Goal: Transaction & Acquisition: Book appointment/travel/reservation

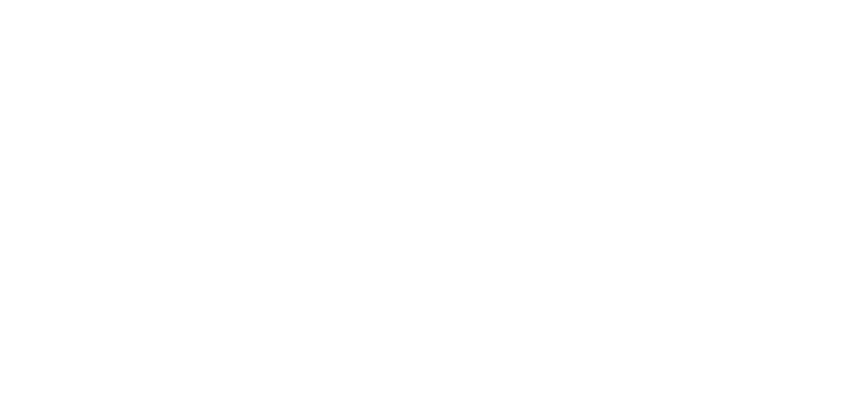
select select
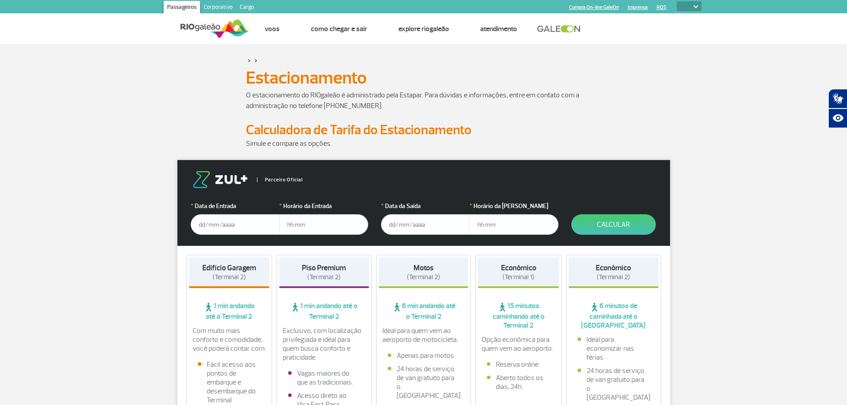
drag, startPoint x: 103, startPoint y: 115, endPoint x: 106, endPoint y: 109, distance: 7.2
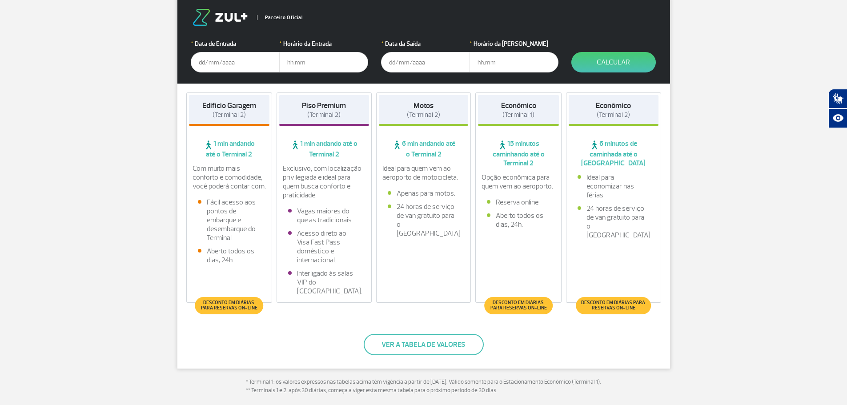
scroll to position [178, 0]
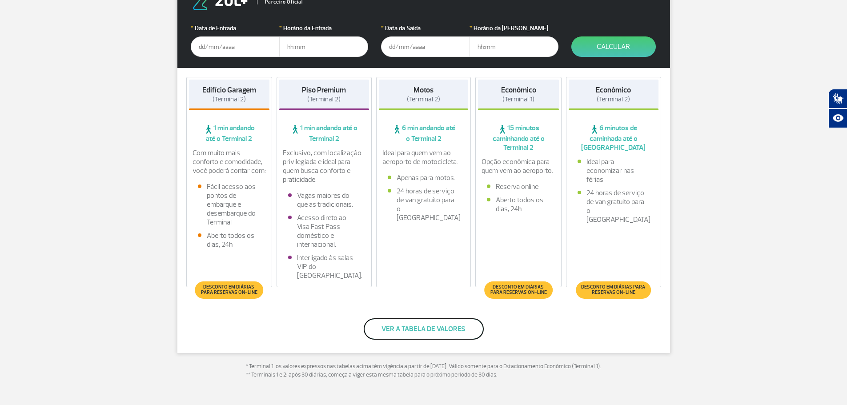
click at [431, 330] on button "Ver a tabela de valores" at bounding box center [424, 328] width 120 height 21
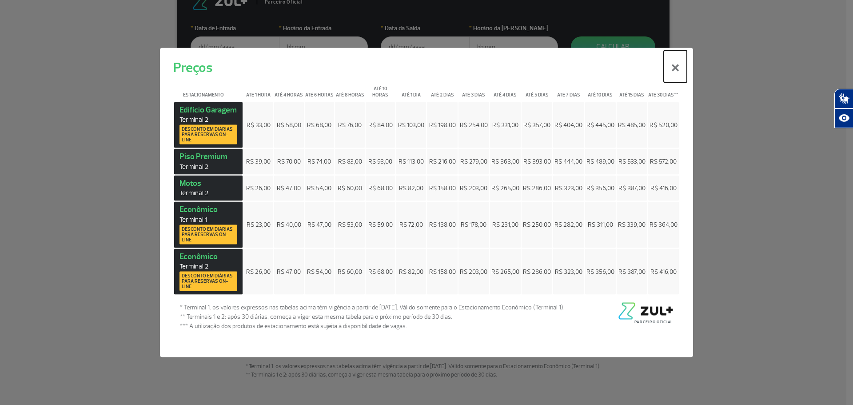
click at [679, 65] on button "×" at bounding box center [675, 66] width 23 height 32
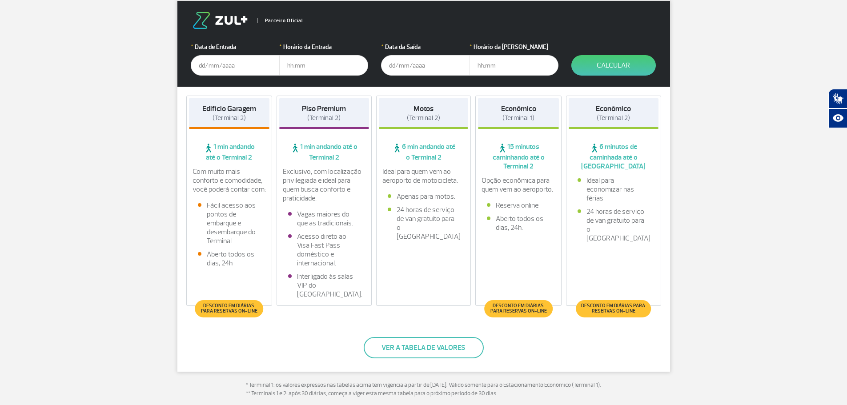
scroll to position [160, 0]
click at [257, 64] on input "text" at bounding box center [235, 65] width 89 height 20
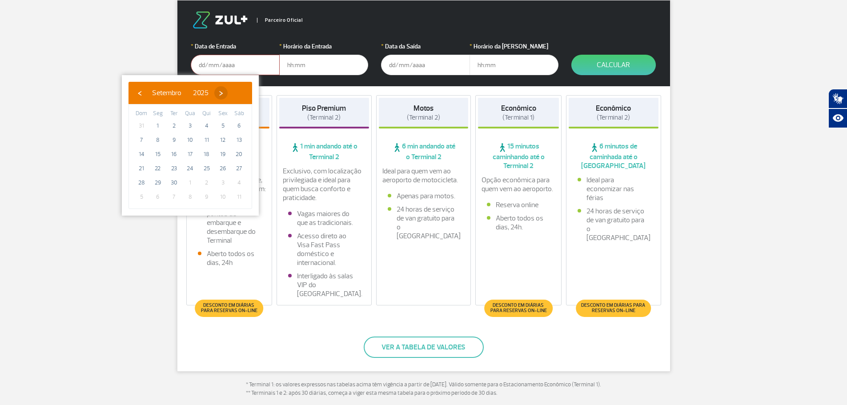
click at [228, 93] on span "›" at bounding box center [220, 92] width 13 height 13
click at [193, 152] on span "15" at bounding box center [190, 154] width 14 height 14
type input "[DATE]"
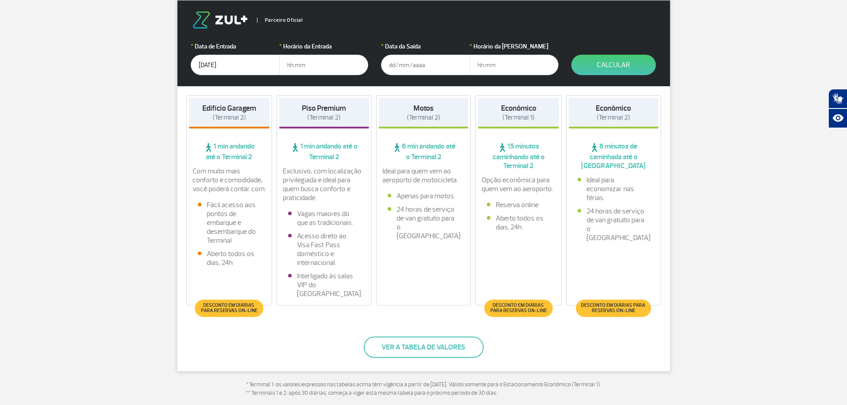
click at [318, 66] on input "text" at bounding box center [323, 65] width 89 height 20
click at [318, 65] on input "text" at bounding box center [323, 65] width 89 height 20
type input "13:00"
click at [424, 56] on input "text" at bounding box center [425, 65] width 89 height 20
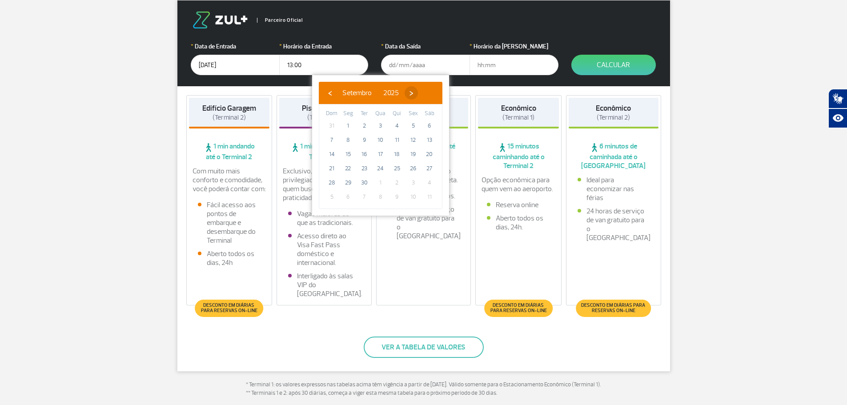
click at [418, 93] on span "›" at bounding box center [410, 92] width 13 height 13
click at [333, 168] on span "19" at bounding box center [331, 168] width 14 height 14
type input "[DATE]"
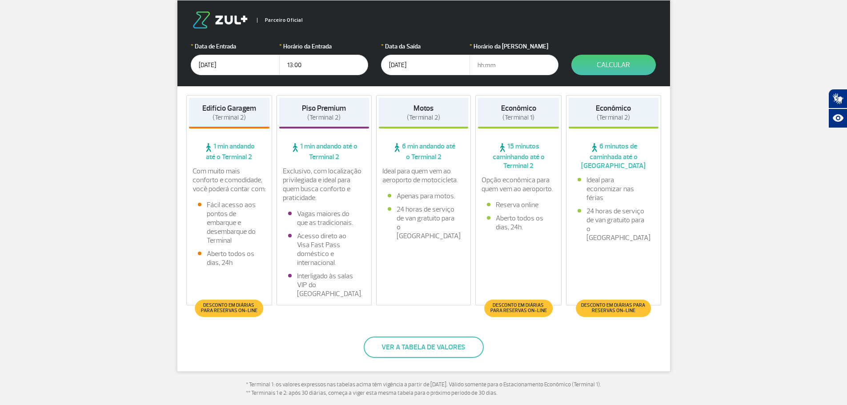
click at [492, 62] on input "text" at bounding box center [513, 65] width 89 height 20
type input "22:00"
click at [617, 60] on button "Calcular" at bounding box center [613, 65] width 84 height 20
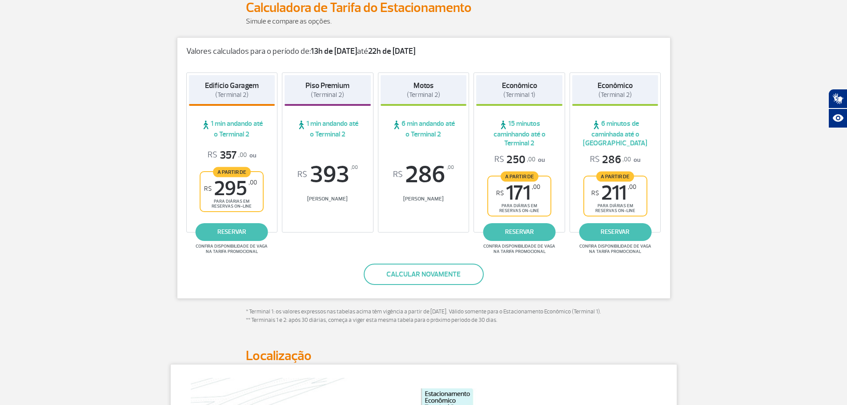
scroll to position [71, 0]
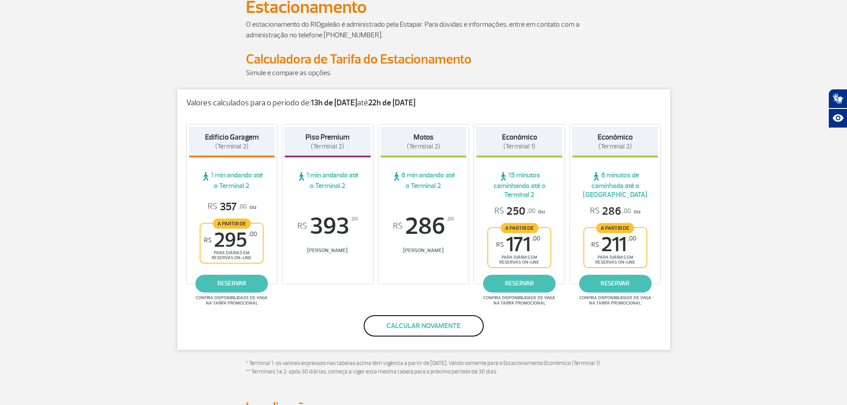
click at [432, 323] on button "Calcular novamente" at bounding box center [424, 325] width 120 height 21
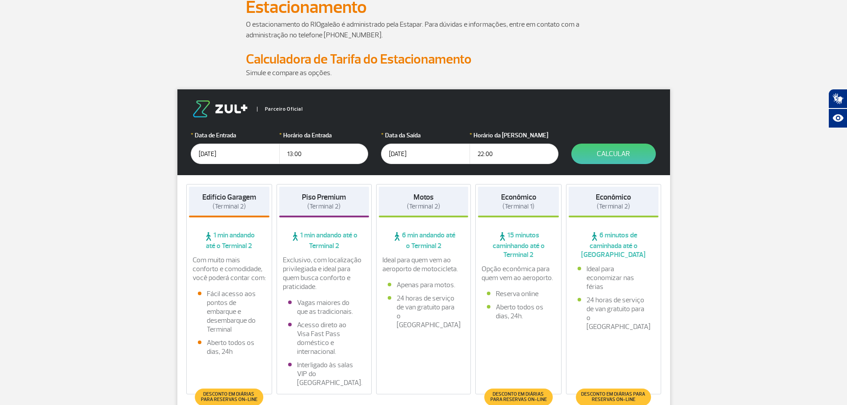
click at [497, 149] on input "22:00" at bounding box center [513, 154] width 89 height 20
type input "22:30"
click at [599, 156] on button "Calcular" at bounding box center [613, 154] width 84 height 20
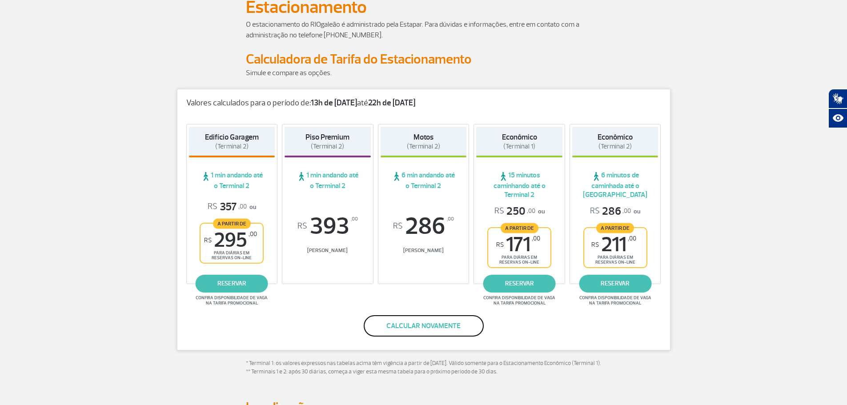
click at [446, 332] on button "Calcular novamente" at bounding box center [424, 325] width 120 height 21
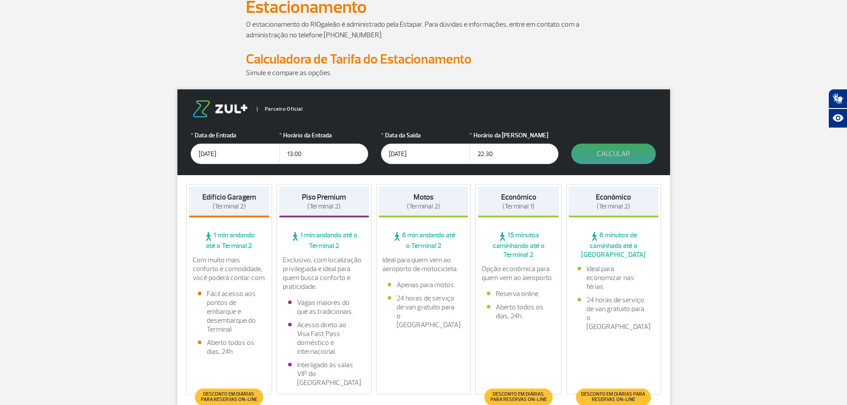
click at [601, 152] on button "Calcular" at bounding box center [613, 154] width 84 height 20
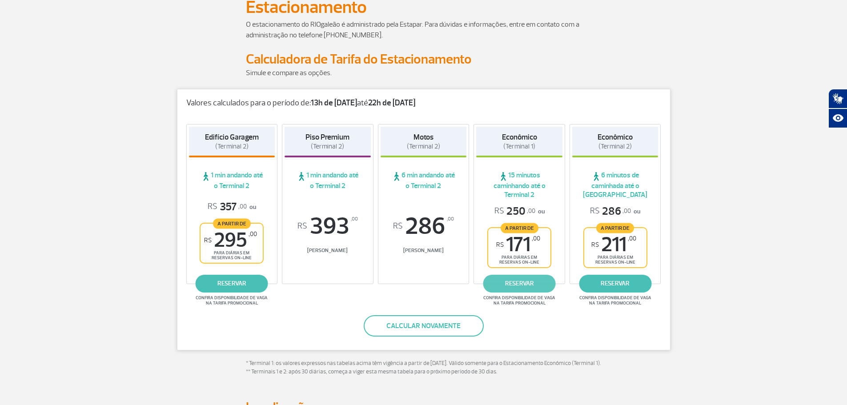
click at [521, 284] on link "reservar" at bounding box center [519, 284] width 72 height 18
click at [525, 283] on link "reservar" at bounding box center [519, 284] width 72 height 18
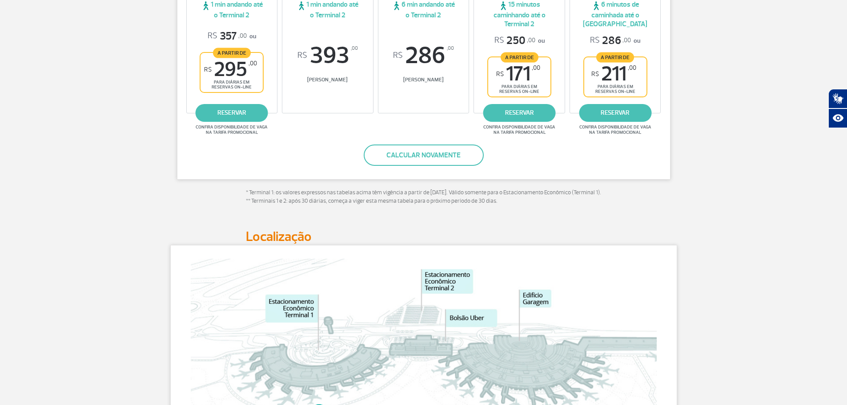
scroll to position [49, 0]
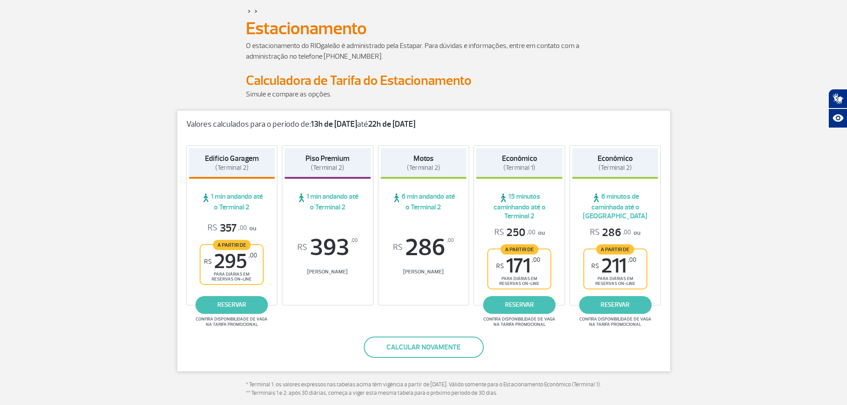
click at [516, 161] on strong "Econômico" at bounding box center [519, 158] width 35 height 9
click at [514, 196] on span "15 minutos caminhando até o Terminal 2" at bounding box center [519, 206] width 86 height 28
click at [528, 309] on link "reservar" at bounding box center [519, 305] width 72 height 18
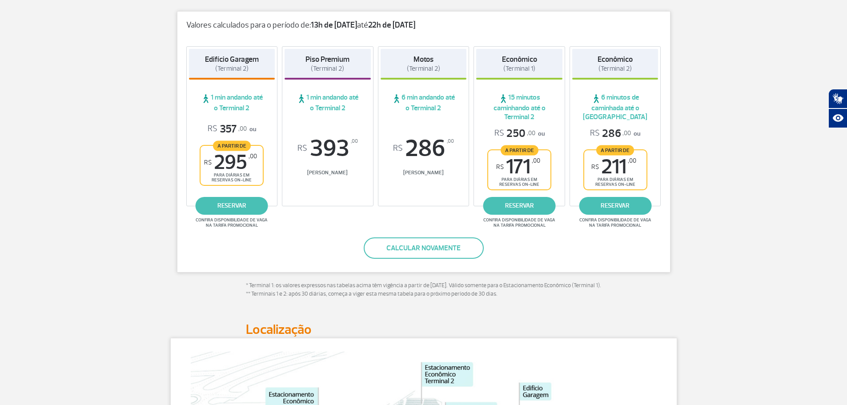
scroll to position [138, 0]
